Goal: Task Accomplishment & Management: Manage account settings

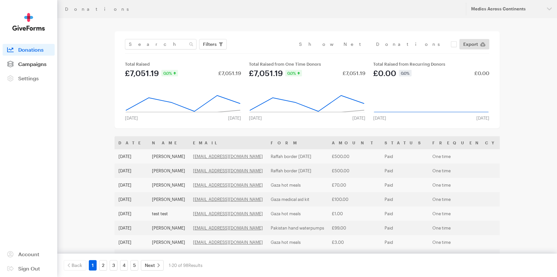
click at [31, 65] on span "Campaigns" at bounding box center [32, 64] width 28 height 6
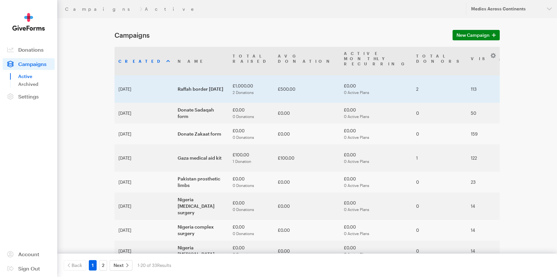
click at [174, 84] on td "Raffah border [DATE]" at bounding box center [201, 89] width 55 height 27
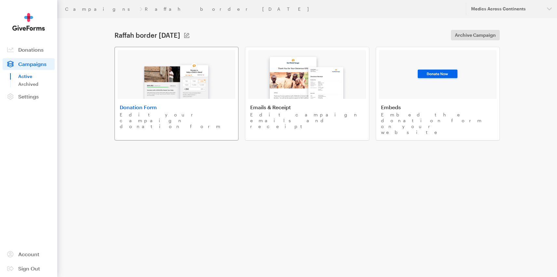
drag, startPoint x: 0, startPoint y: 0, endPoint x: 164, endPoint y: 84, distance: 184.2
click at [164, 84] on img at bounding box center [177, 78] width 76 height 42
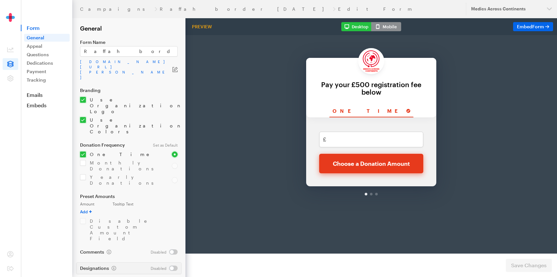
click at [354, 68] on div "Pay your £500 registration fee below" at bounding box center [371, 71] width 117 height 15
click at [457, 68] on div "Back Back Pay your £500 registration fee below For your generous donation of $2…" at bounding box center [372, 108] width 372 height 180
click at [388, 24] on button "Mobile" at bounding box center [387, 26] width 30 height 9
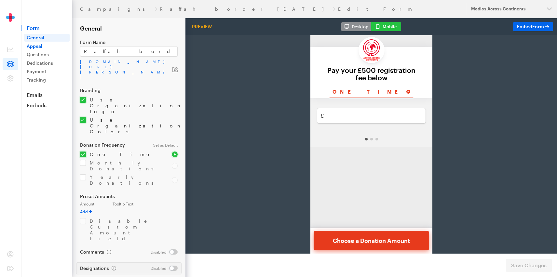
click at [38, 48] on link "Appeal" at bounding box center [47, 46] width 46 height 8
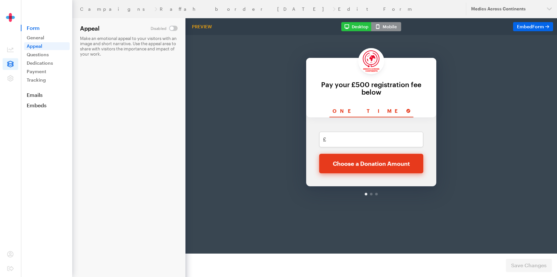
click at [39, 55] on link "Questions" at bounding box center [47, 55] width 46 height 8
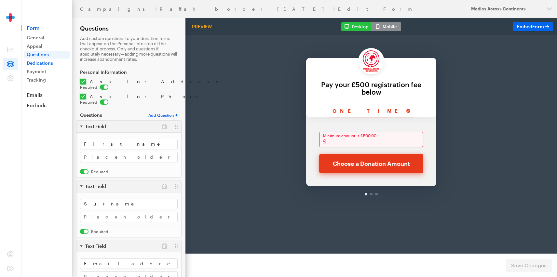
click at [39, 63] on link "Dedications" at bounding box center [47, 63] width 46 height 8
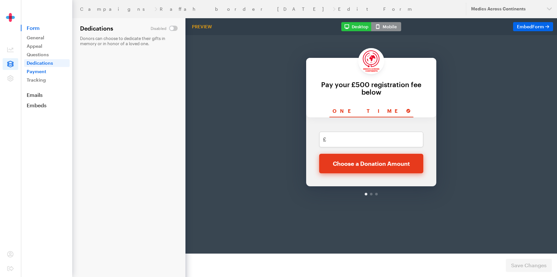
click at [40, 72] on link "Payment" at bounding box center [47, 72] width 46 height 8
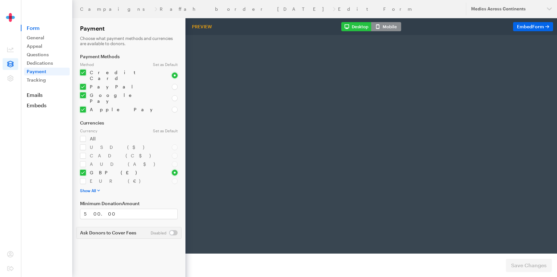
select select "US"
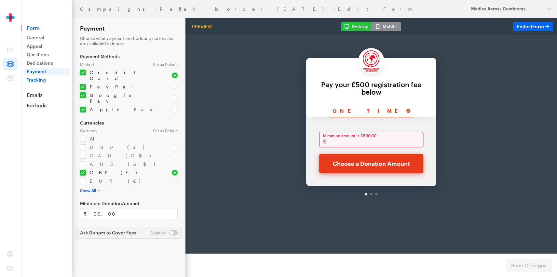
click at [40, 79] on link "Tracking" at bounding box center [47, 80] width 46 height 8
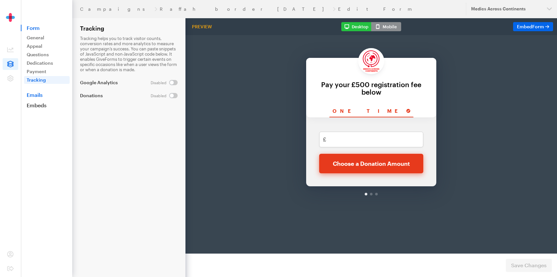
click at [40, 95] on link "Emails" at bounding box center [46, 95] width 51 height 7
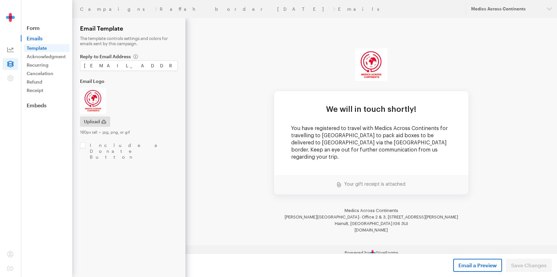
click at [14, 51] on span at bounding box center [11, 50] width 16 height 12
